Goal: Task Accomplishment & Management: Manage account settings

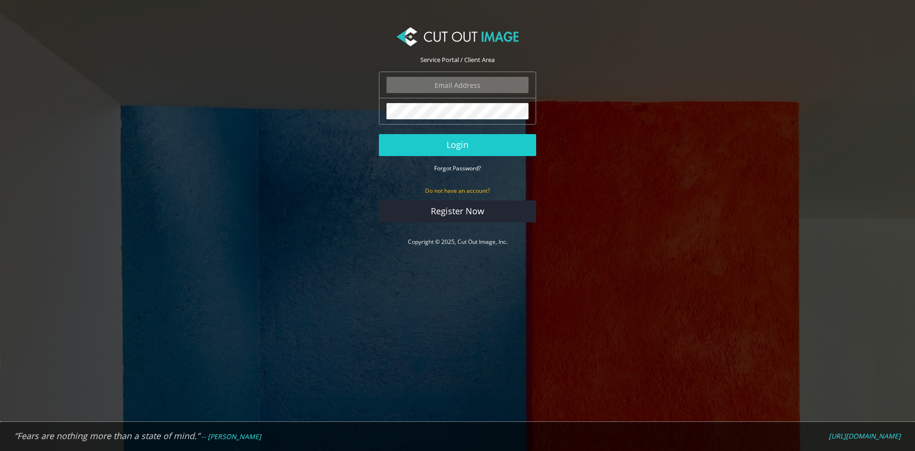
click at [496, 84] on input "email" at bounding box center [458, 85] width 142 height 16
type input "[EMAIL_ADDRESS][DOMAIN_NAME]"
click at [379, 134] on button "Login" at bounding box center [457, 145] width 157 height 22
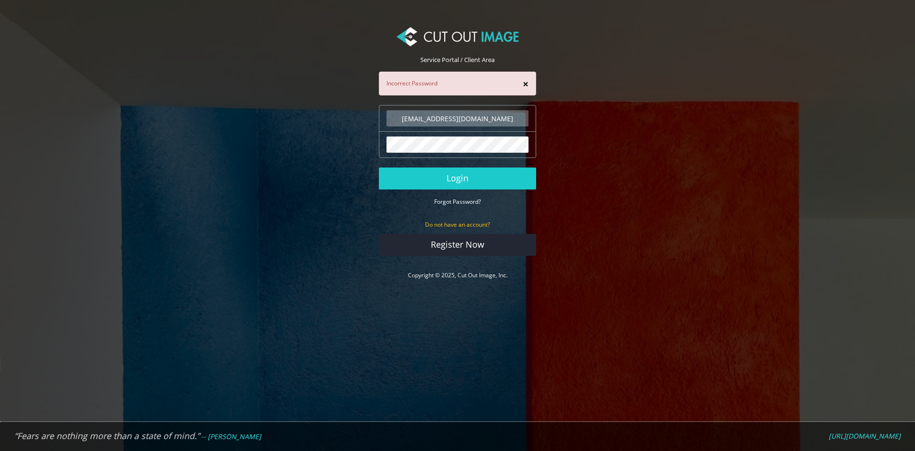
click at [523, 82] on button "×" at bounding box center [526, 84] width 6 height 10
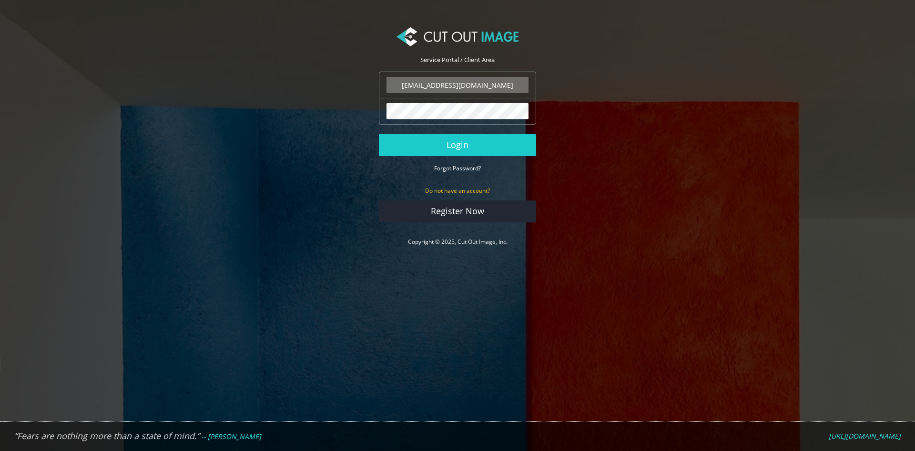
click at [202, 163] on section "Service Portal / Client Area sarkar@only-cp.com The login field is required. Th…" at bounding box center [457, 137] width 915 height 246
click at [379, 134] on button "Login" at bounding box center [457, 145] width 157 height 22
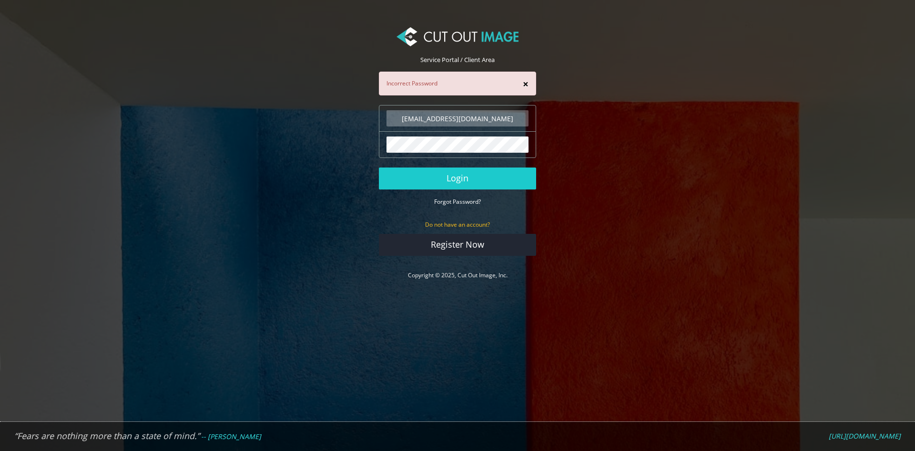
click at [526, 83] on button "×" at bounding box center [526, 84] width 6 height 10
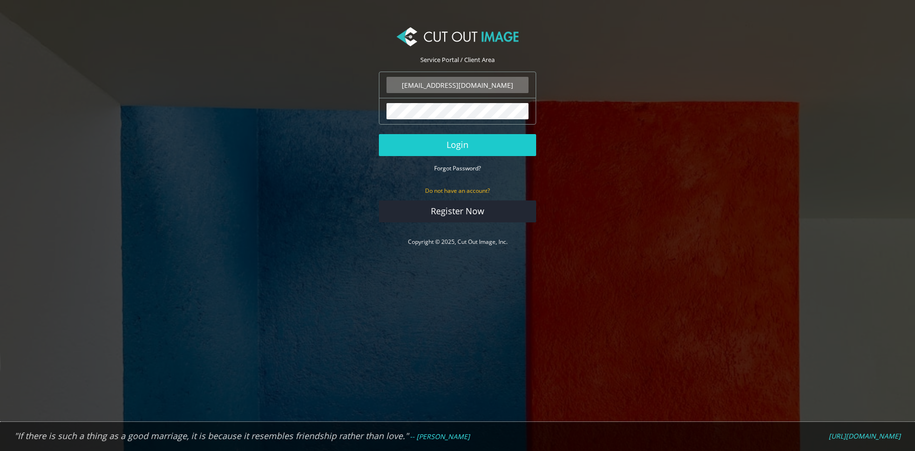
click at [379, 134] on button "Login" at bounding box center [457, 145] width 157 height 22
